Goal: Transaction & Acquisition: Purchase product/service

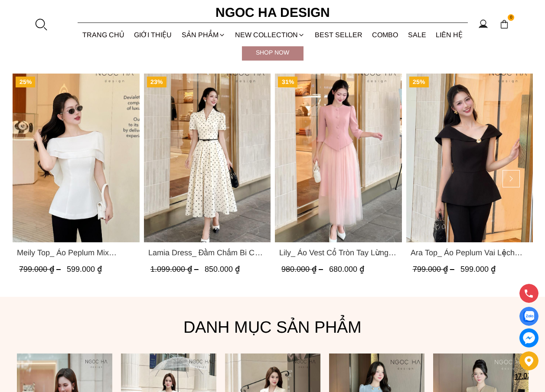
click at [213, 169] on img "Product image - Lamia Dress_ Đầm Chấm Bi Cổ Vest Màu Kem D1003" at bounding box center [206, 158] width 127 height 169
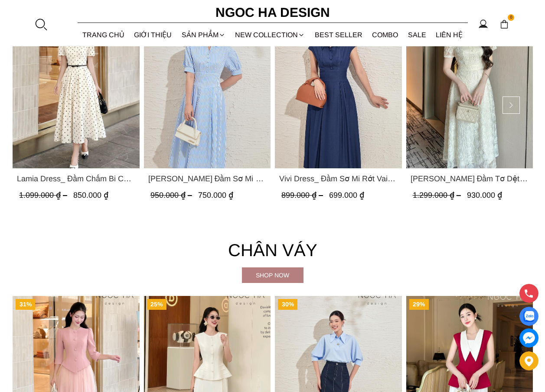
scroll to position [1560, 0]
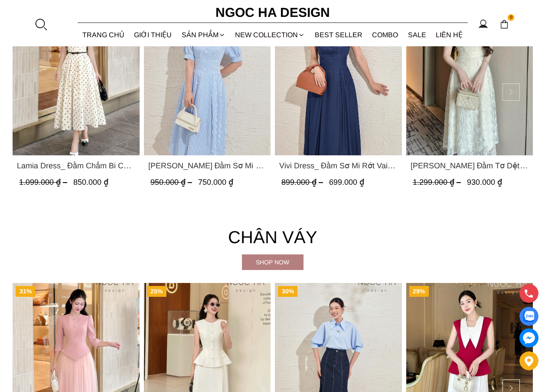
click at [509, 91] on button at bounding box center [510, 92] width 17 height 17
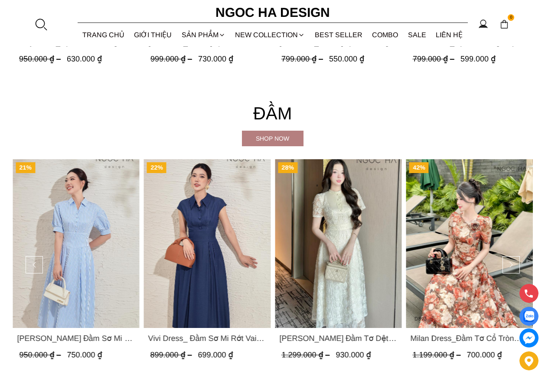
scroll to position [1386, 0]
click at [513, 269] on button at bounding box center [510, 265] width 17 height 17
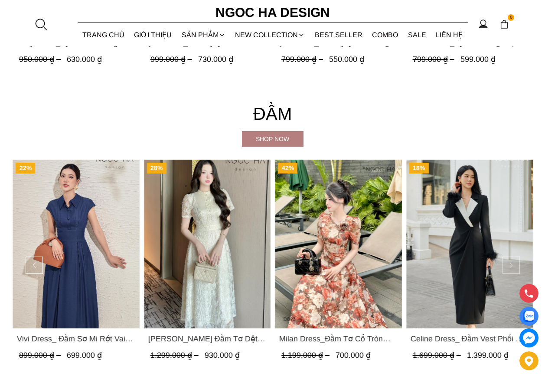
click at [512, 268] on button at bounding box center [510, 265] width 17 height 17
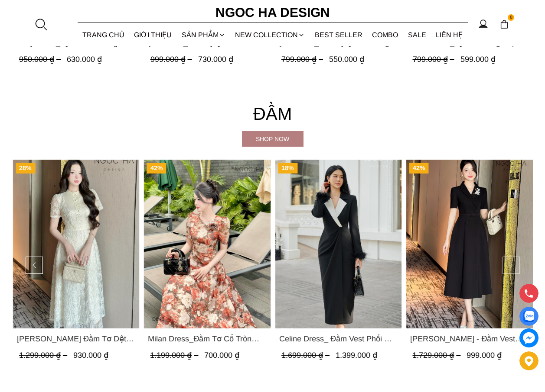
click at [512, 268] on button at bounding box center [510, 265] width 17 height 17
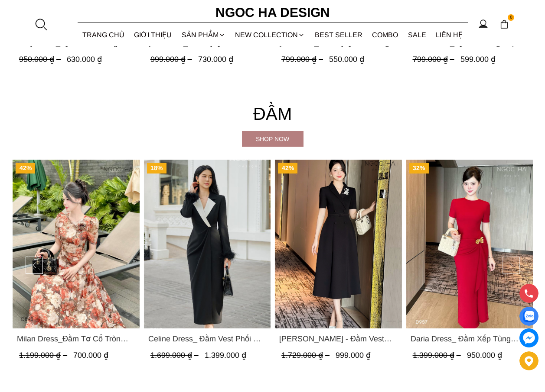
click at [512, 268] on button at bounding box center [510, 265] width 17 height 17
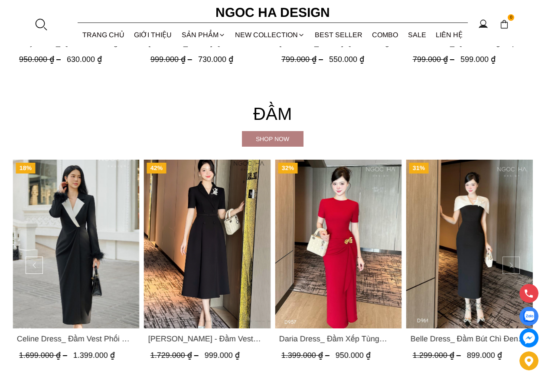
click at [511, 265] on button at bounding box center [510, 265] width 17 height 17
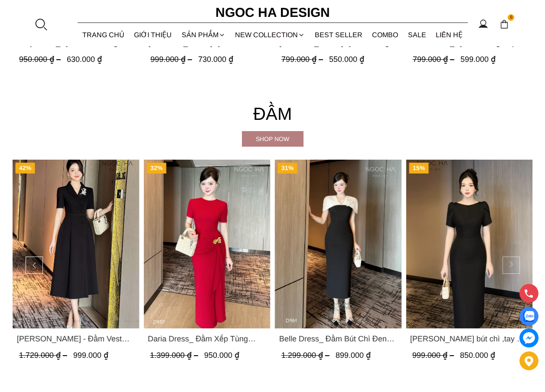
click at [511, 265] on button at bounding box center [510, 265] width 17 height 17
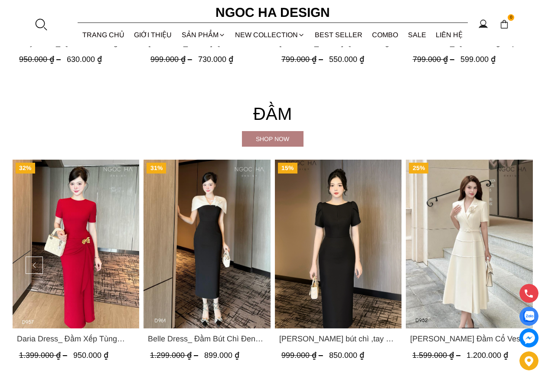
click at [511, 265] on img "Product image - Louisa Dress_ Đầm Cổ Vest Cài Hoa Tùng May Gân Nổi Kèm Đai Màu …" at bounding box center [468, 244] width 127 height 169
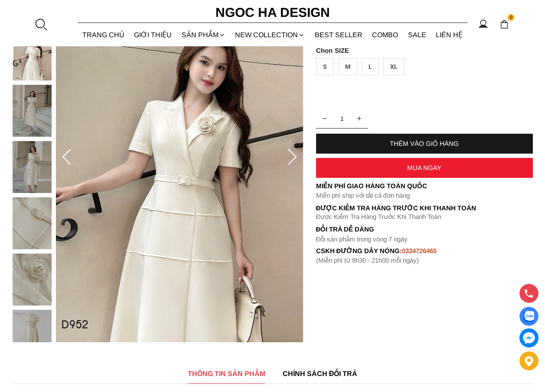
scroll to position [130, 0]
